Goal: Communication & Community: Connect with others

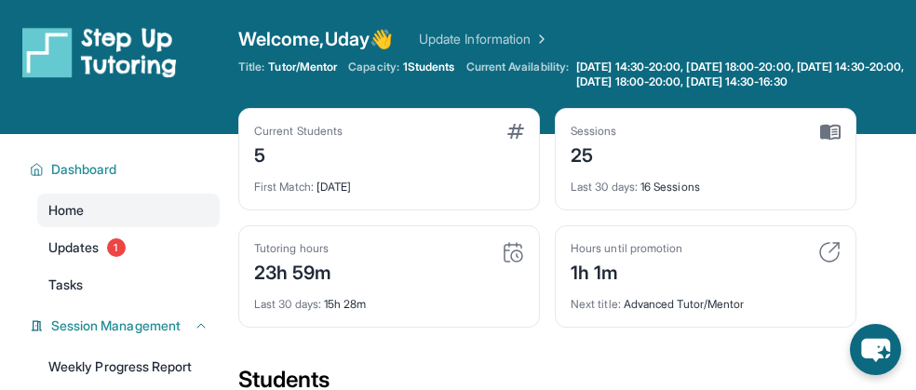
scroll to position [596, 0]
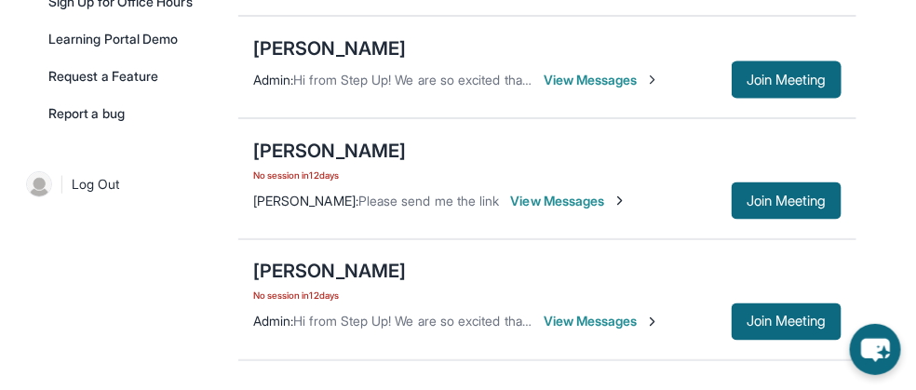
click at [628, 192] on span "View Messages" at bounding box center [569, 201] width 116 height 19
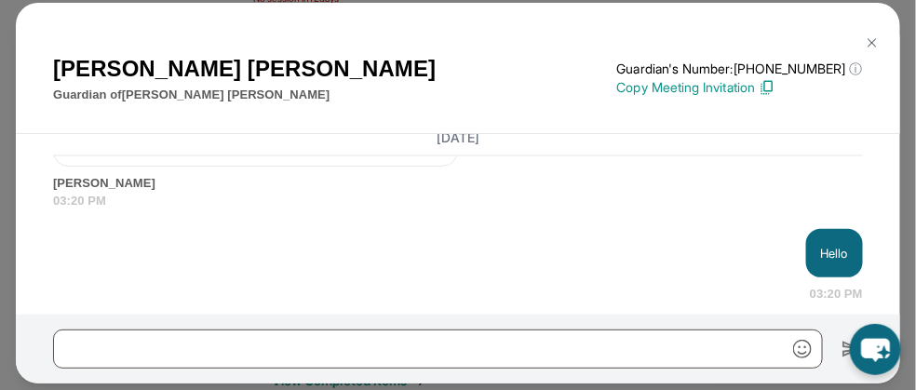
scroll to position [0, 0]
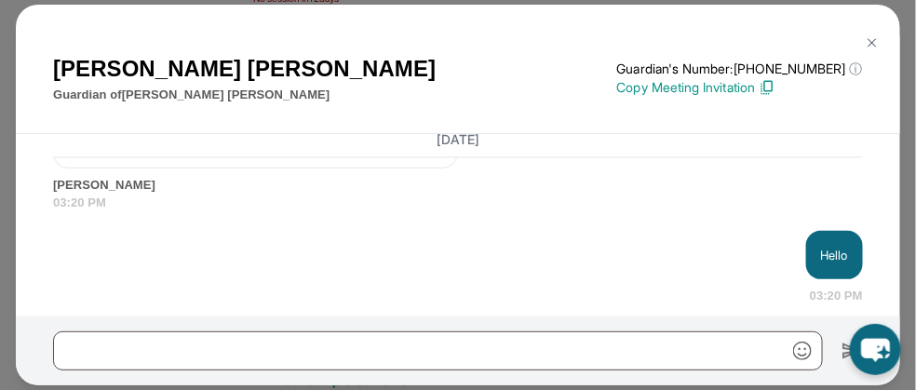
click at [865, 43] on img at bounding box center [872, 42] width 15 height 15
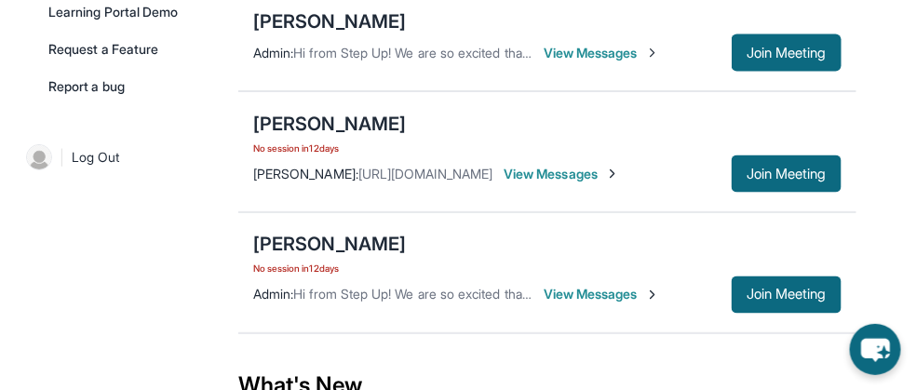
scroll to position [671, 0]
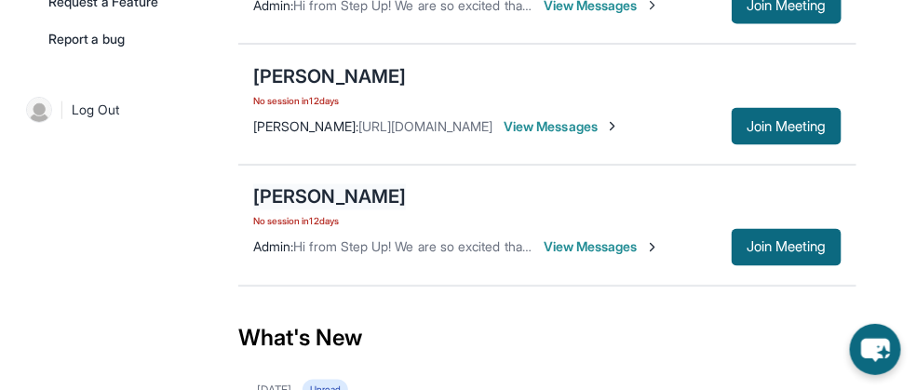
click at [301, 188] on div "[PERSON_NAME]" at bounding box center [329, 197] width 153 height 26
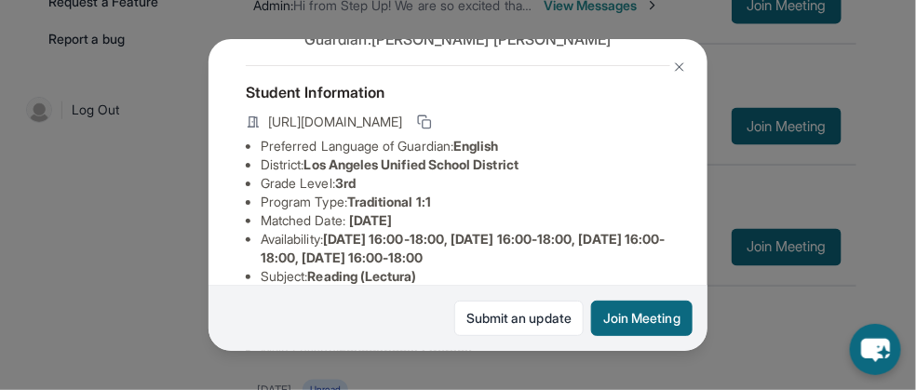
scroll to position [149, 0]
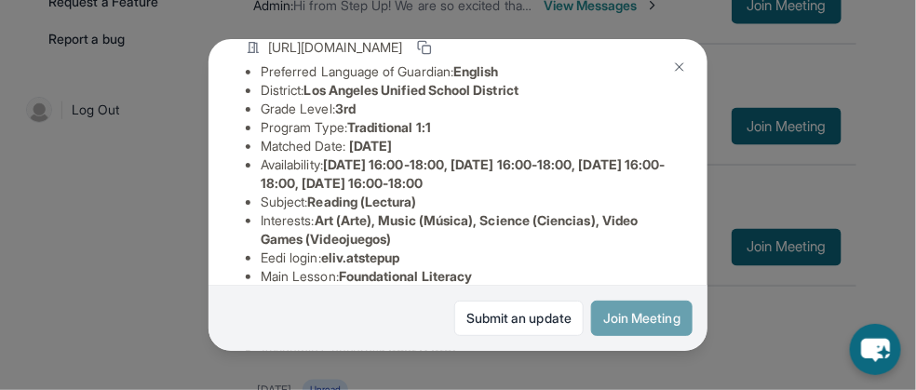
click at [657, 325] on button "Join Meeting" at bounding box center [642, 318] width 102 height 35
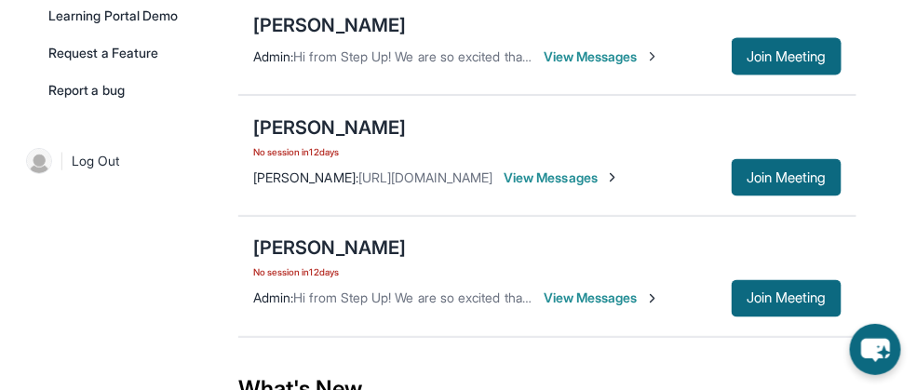
scroll to position [596, 0]
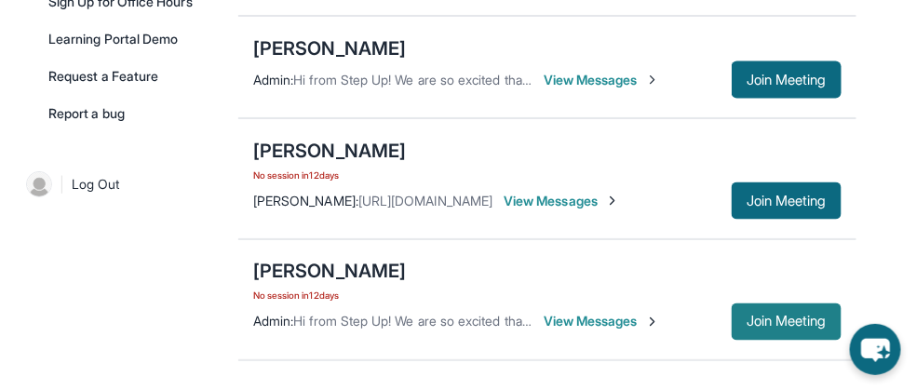
click at [754, 317] on span "Join Meeting" at bounding box center [787, 322] width 80 height 11
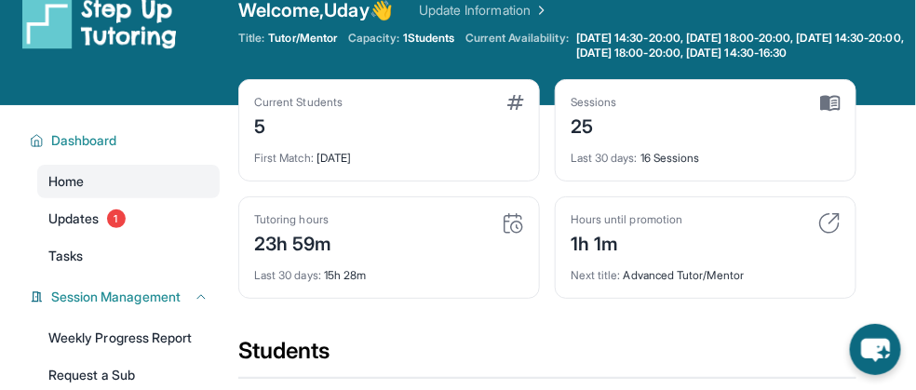
scroll to position [0, 0]
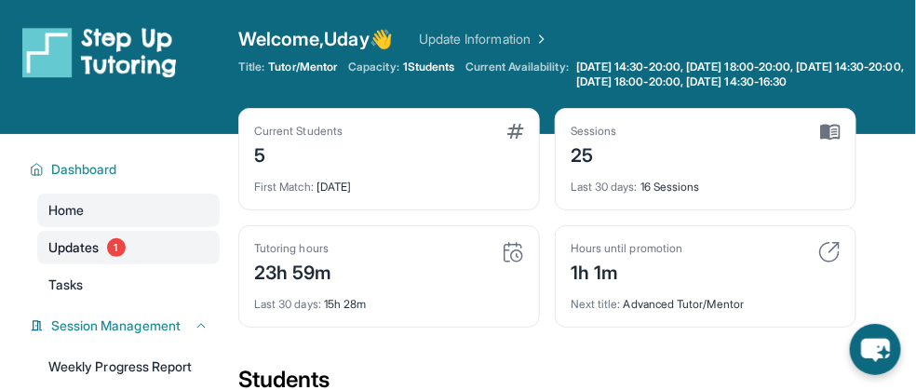
click at [86, 246] on span "Updates" at bounding box center [73, 247] width 51 height 19
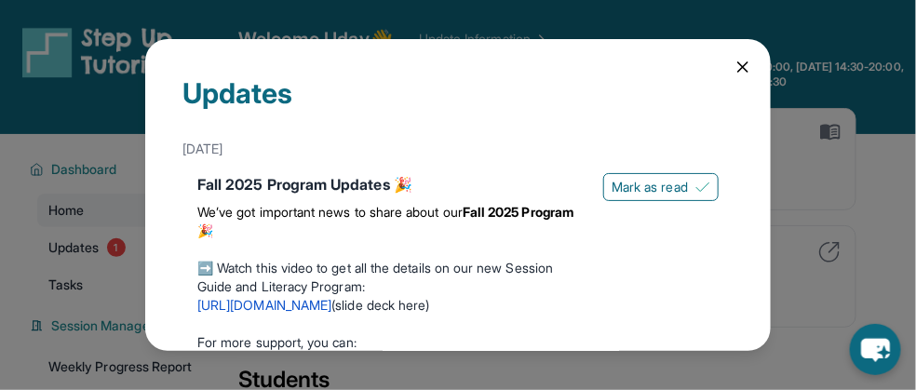
click at [735, 68] on icon at bounding box center [743, 67] width 19 height 19
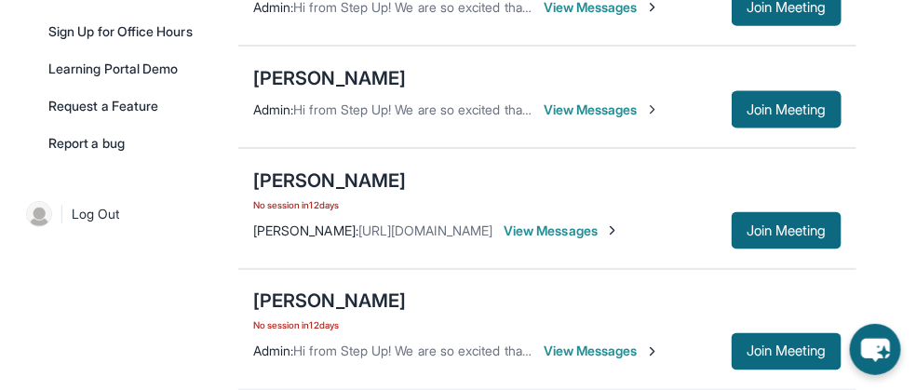
scroll to position [596, 0]
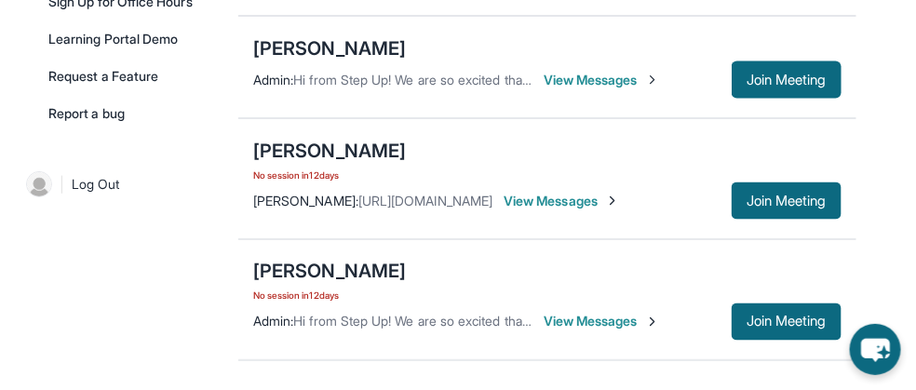
click at [610, 199] on span "View Messages" at bounding box center [562, 201] width 116 height 19
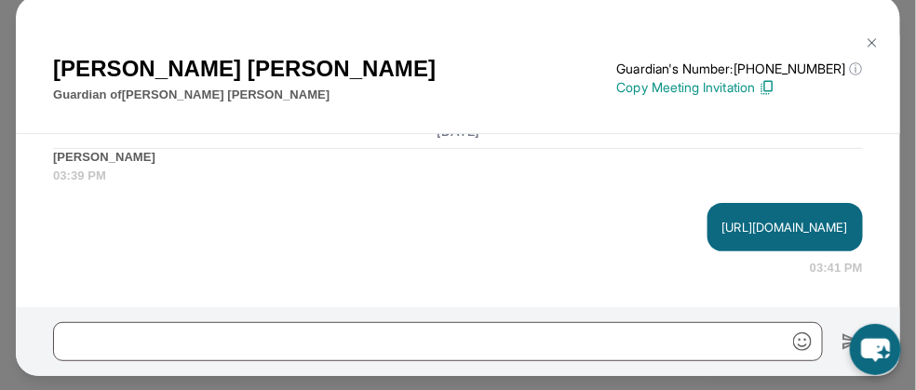
scroll to position [9169, 0]
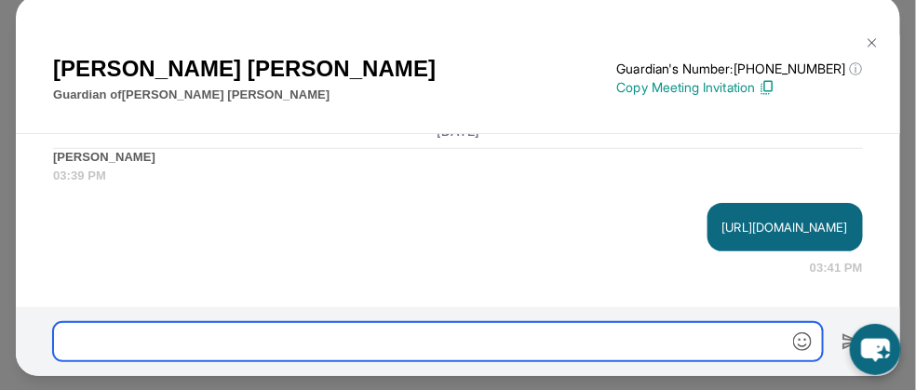
click at [132, 338] on input "text" at bounding box center [438, 341] width 770 height 39
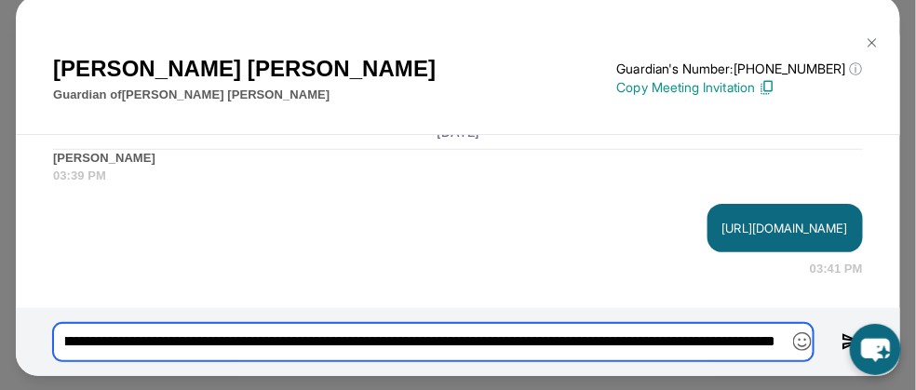
scroll to position [0, 2526]
click at [360, 341] on input "**********" at bounding box center [433, 342] width 761 height 38
click at [555, 340] on input "**********" at bounding box center [433, 342] width 761 height 38
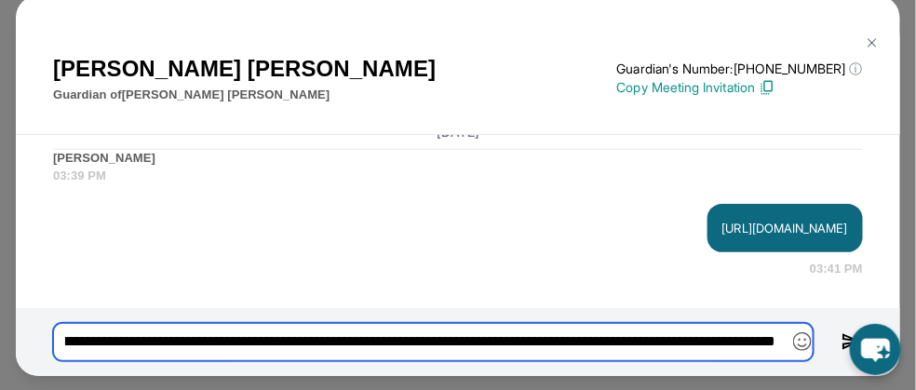
click at [555, 340] on input "**********" at bounding box center [433, 342] width 761 height 38
type input "**********"
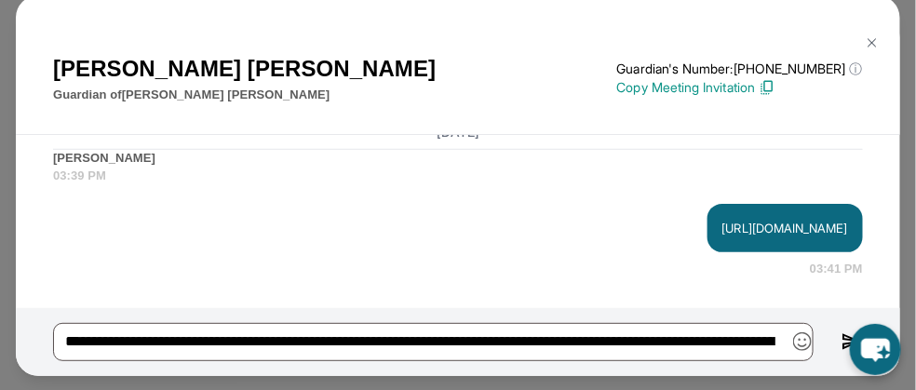
click at [846, 338] on img at bounding box center [852, 342] width 21 height 22
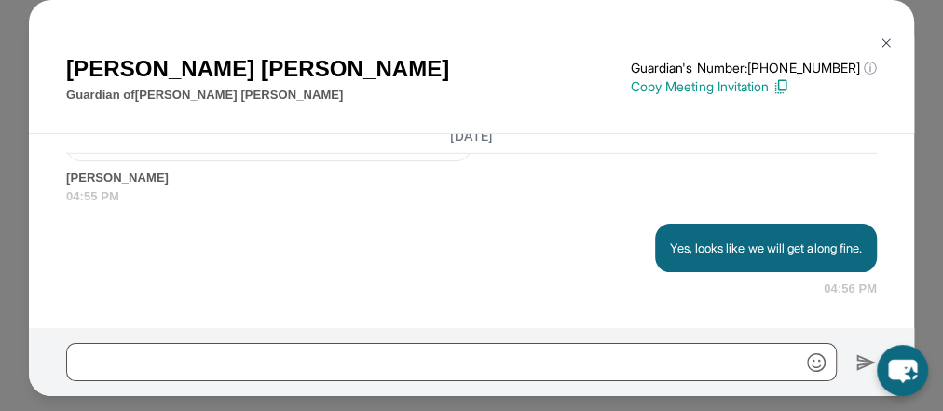
scroll to position [10158, 0]
click at [884, 41] on img at bounding box center [885, 42] width 15 height 15
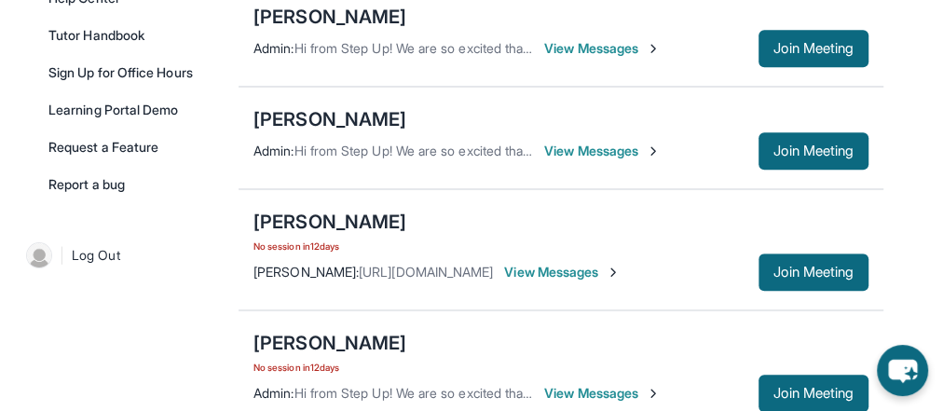
scroll to position [526, 0]
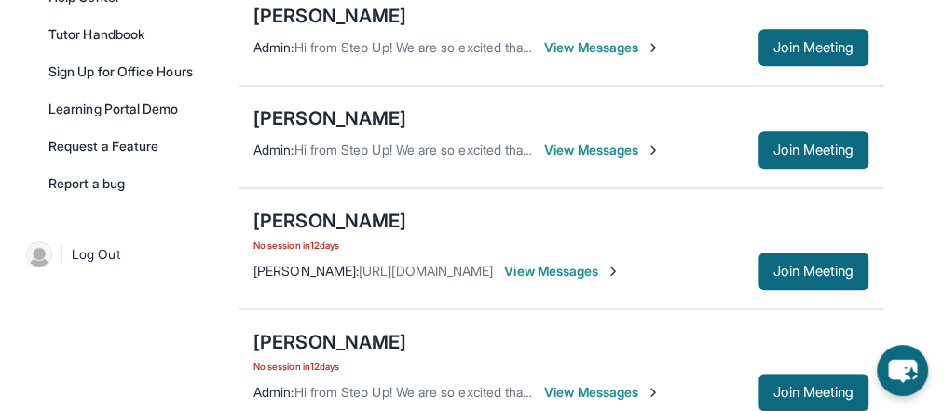
drag, startPoint x: 794, startPoint y: 295, endPoint x: 822, endPoint y: 394, distance: 102.6
click at [825, 389] on main "Current Students 5 First Match : [DATE] Sessions 25 Last 30 days : 16 Sessions …" at bounding box center [560, 205] width 644 height 1195
click at [643, 383] on span "View Messages" at bounding box center [602, 392] width 116 height 19
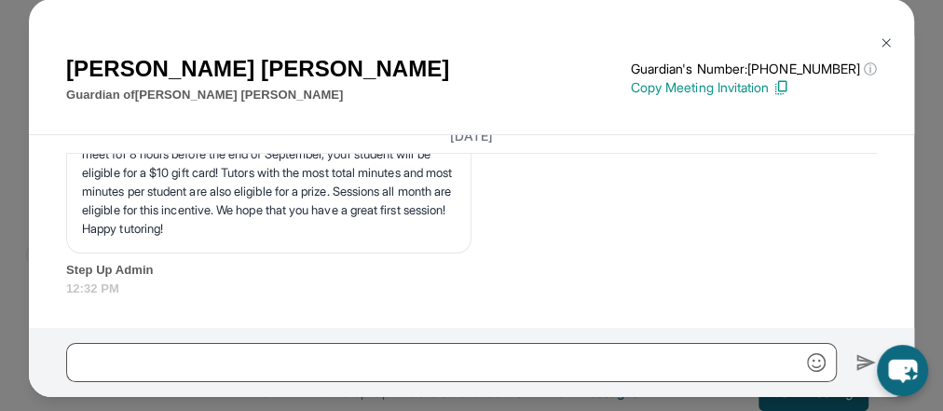
scroll to position [3870, 0]
click at [669, 89] on p "Copy Meeting Invitation" at bounding box center [754, 87] width 246 height 19
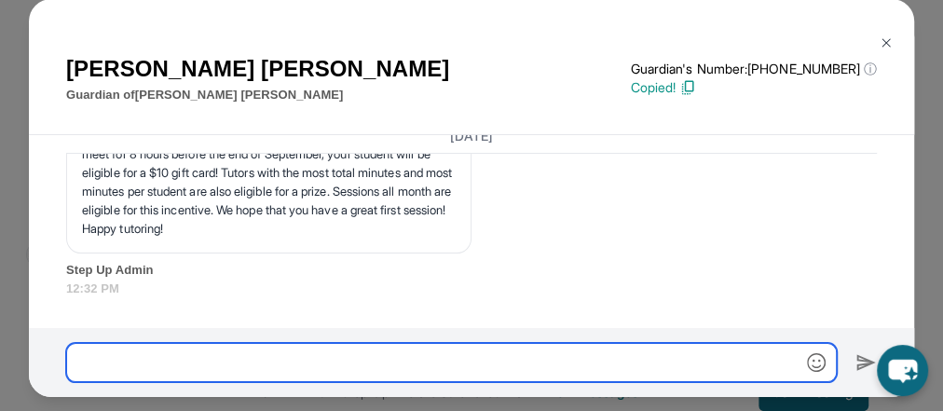
click at [310, 354] on input "text" at bounding box center [451, 362] width 770 height 39
paste input "**********"
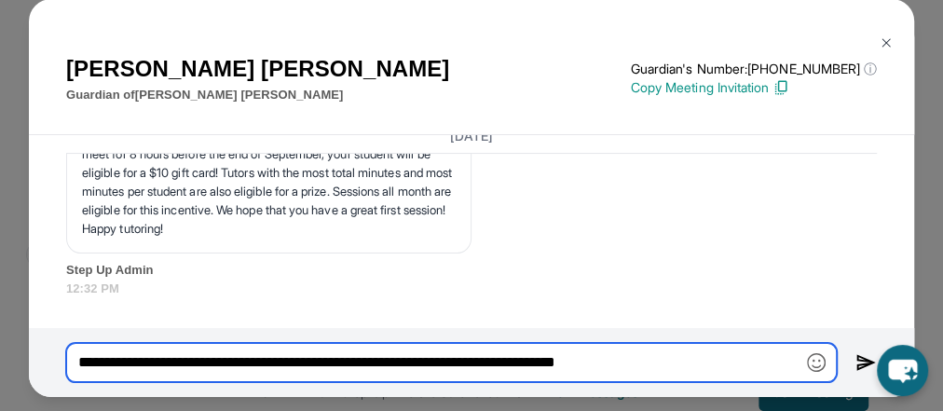
click at [187, 355] on input "**********" at bounding box center [451, 362] width 770 height 39
drag, startPoint x: 163, startPoint y: 356, endPoint x: 196, endPoint y: 354, distance: 32.6
click at [164, 356] on input "**********" at bounding box center [451, 362] width 770 height 39
type input "**********"
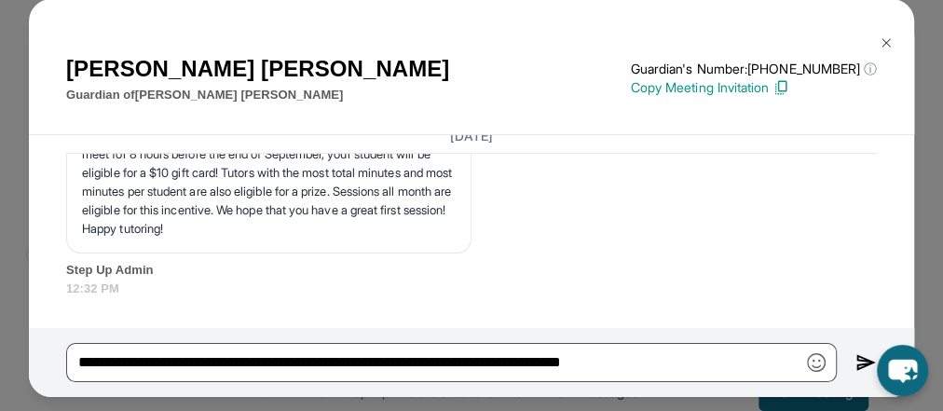
click at [855, 358] on img at bounding box center [865, 362] width 21 height 22
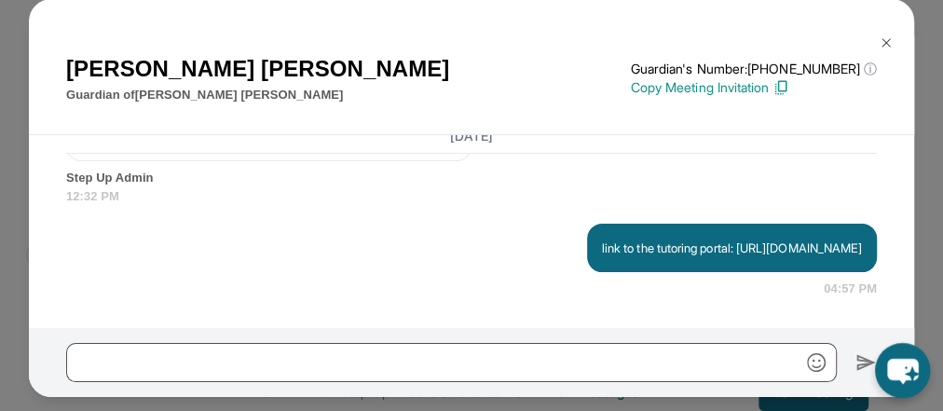
scroll to position [3980, 0]
click at [883, 44] on img at bounding box center [885, 42] width 15 height 15
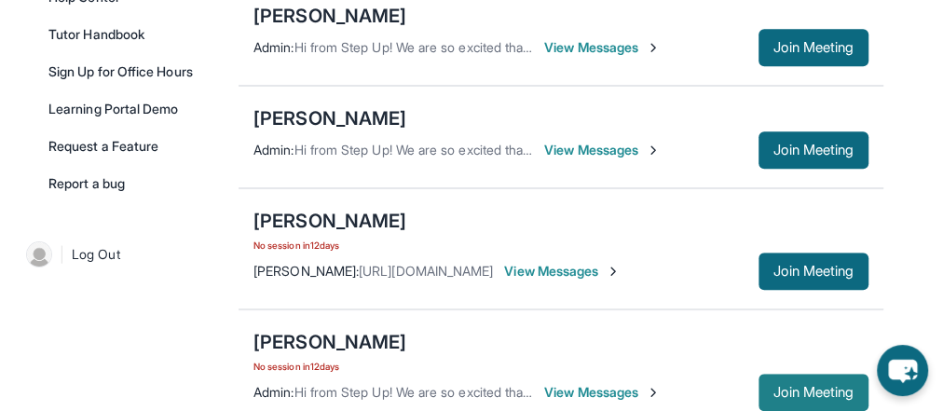
click at [809, 387] on span "Join Meeting" at bounding box center [813, 392] width 80 height 11
